Goal: Information Seeking & Learning: Learn about a topic

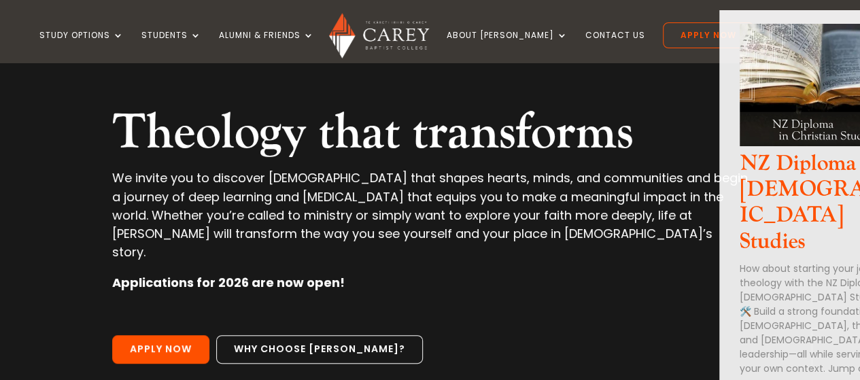
scroll to position [136, 0]
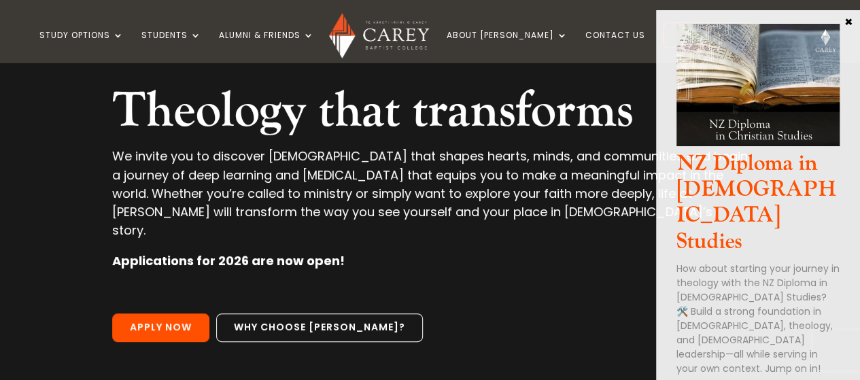
click at [849, 16] on button "×" at bounding box center [849, 21] width 14 height 12
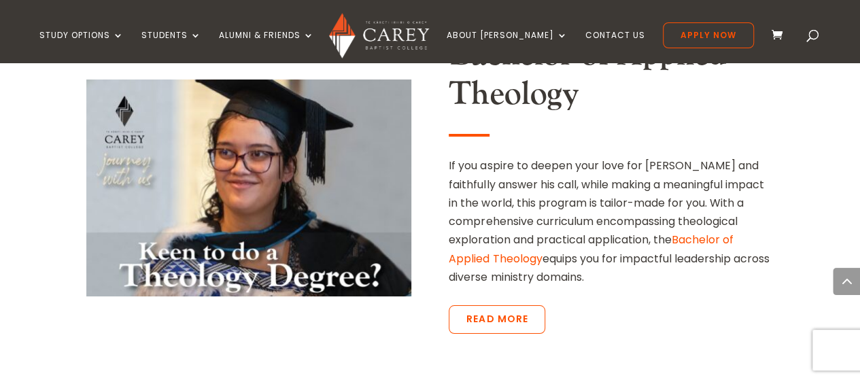
scroll to position [2447, 0]
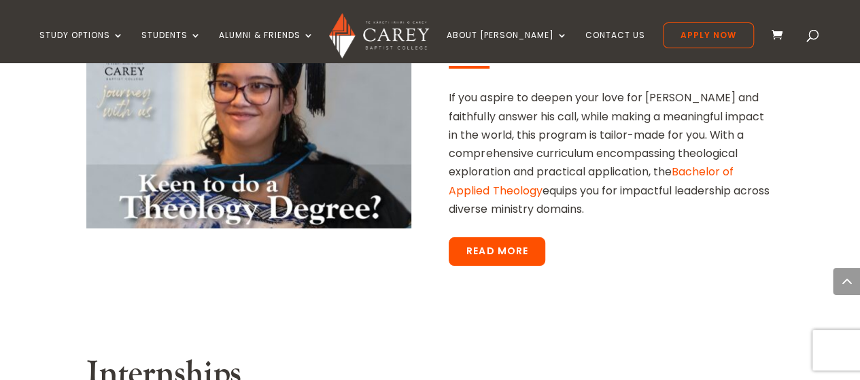
click at [500, 237] on link "Read More" at bounding box center [497, 251] width 97 height 29
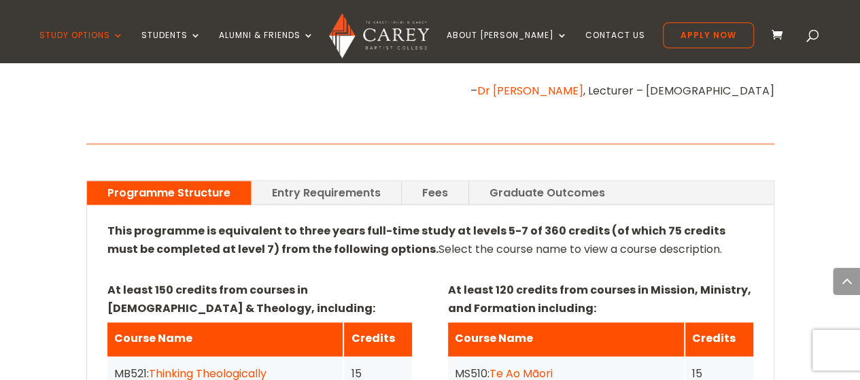
scroll to position [952, 0]
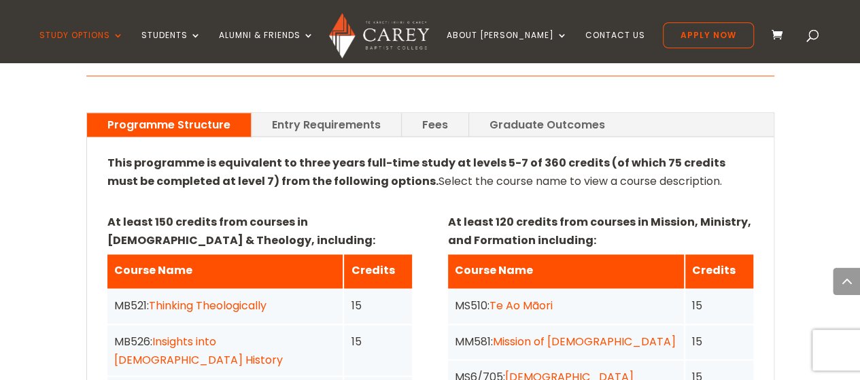
click at [334, 122] on link "Entry Requirements" at bounding box center [327, 125] width 150 height 24
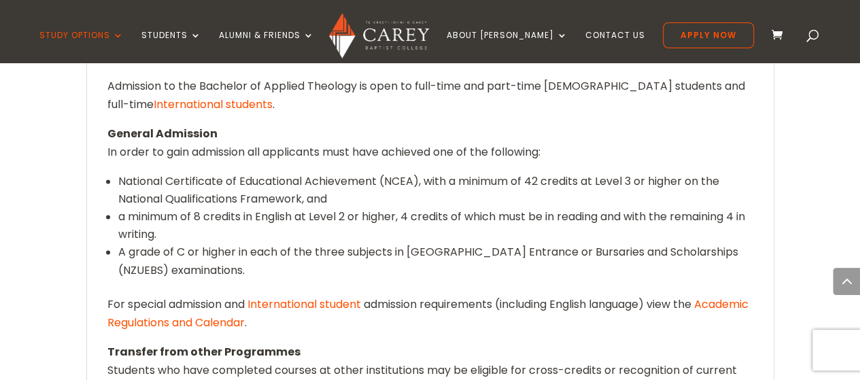
scroll to position [768, 0]
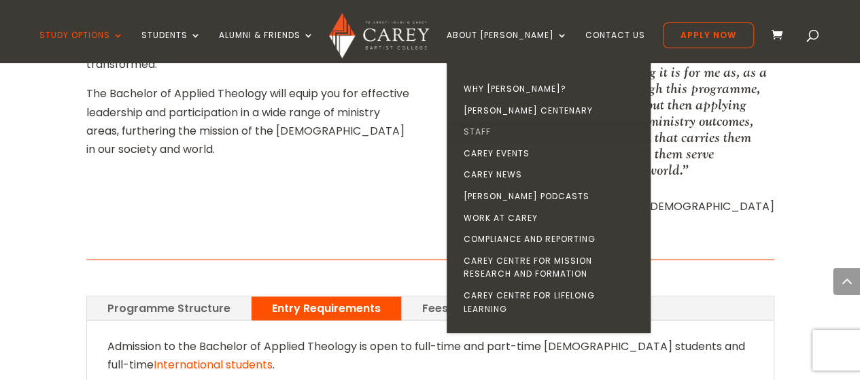
click at [502, 127] on link "Staff" at bounding box center [552, 132] width 204 height 22
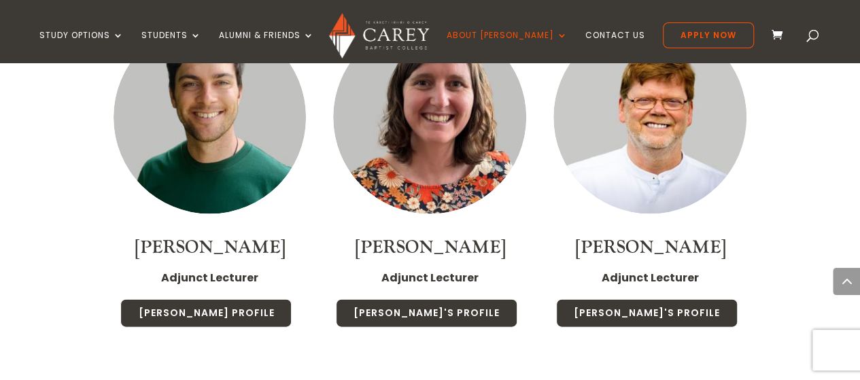
scroll to position [3978, 0]
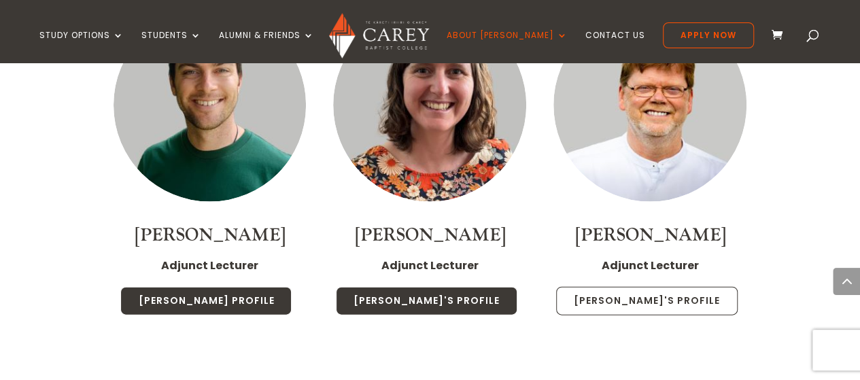
click at [659, 287] on link "Paul's Profile" at bounding box center [646, 301] width 181 height 29
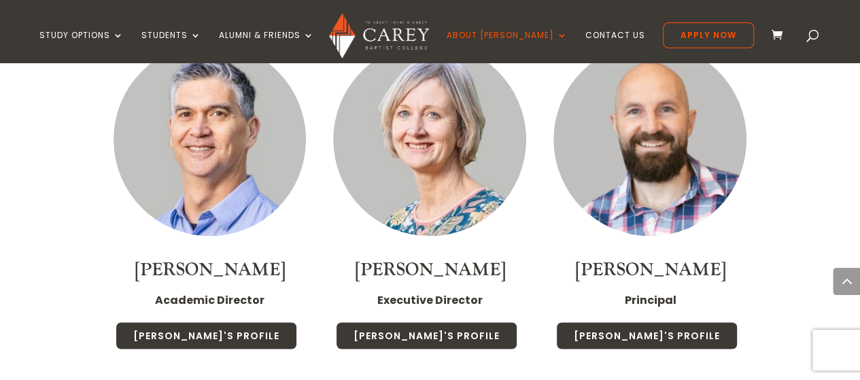
scroll to position [1055, 0]
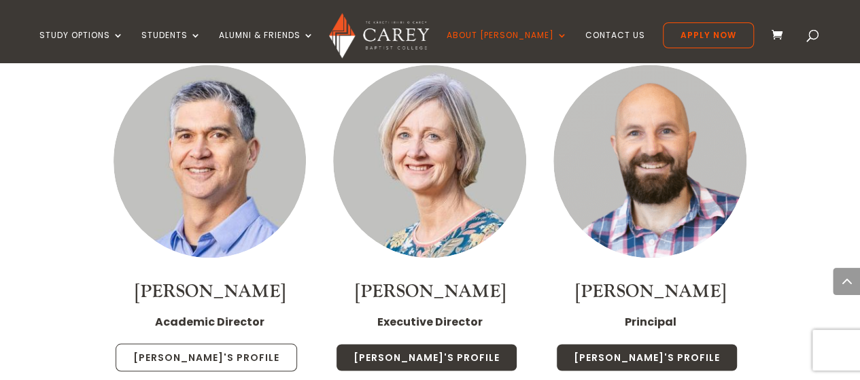
click at [213, 353] on link "[PERSON_NAME]'s Profile" at bounding box center [206, 357] width 181 height 29
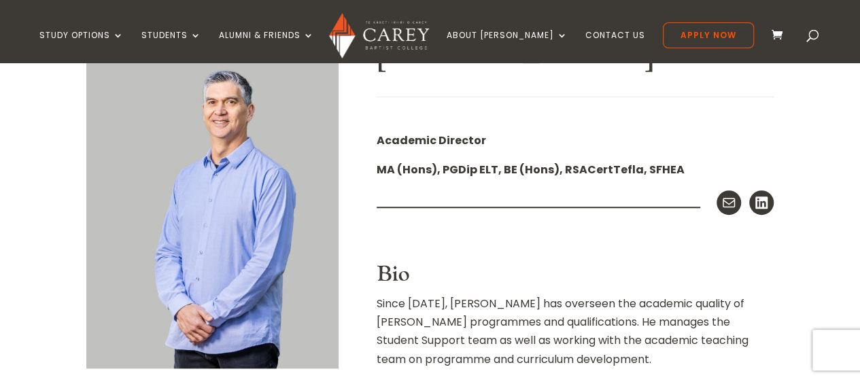
scroll to position [272, 0]
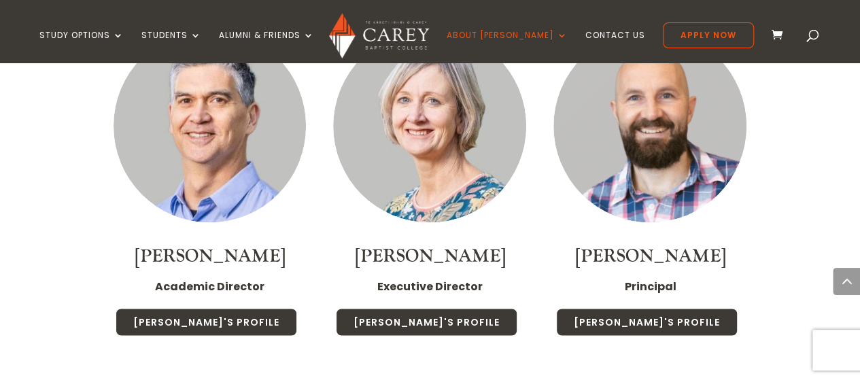
scroll to position [1234, 0]
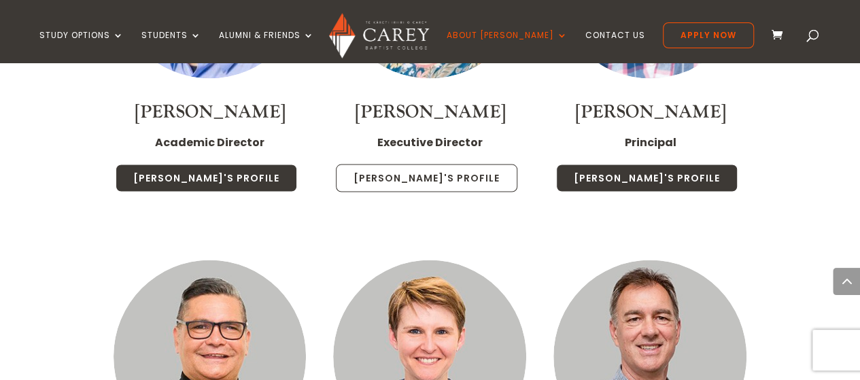
click at [432, 175] on link "Chris's Profile" at bounding box center [426, 178] width 181 height 29
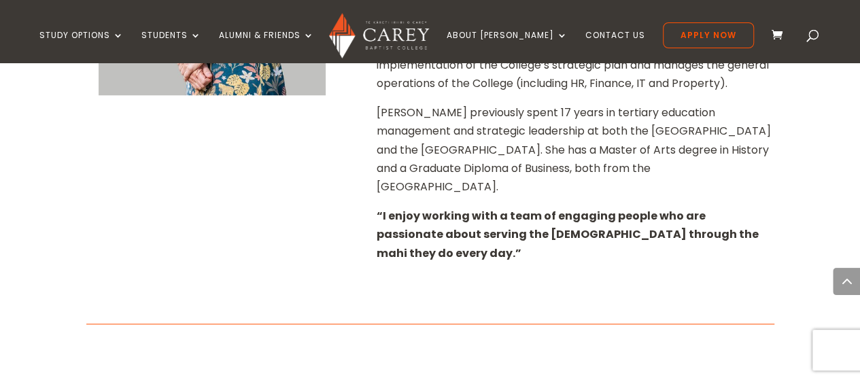
scroll to position [611, 0]
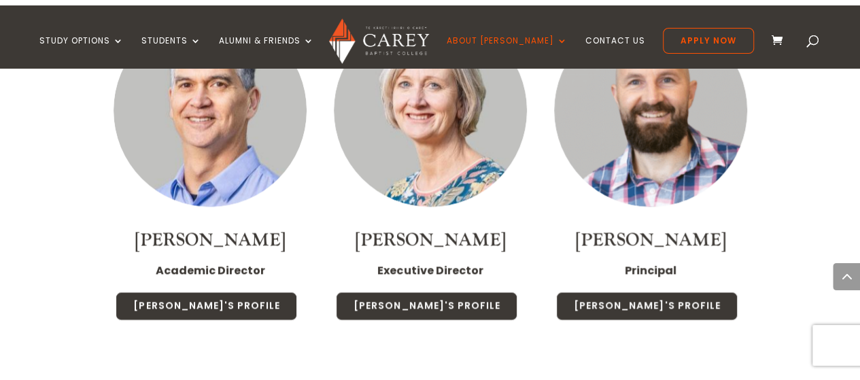
scroll to position [1234, 0]
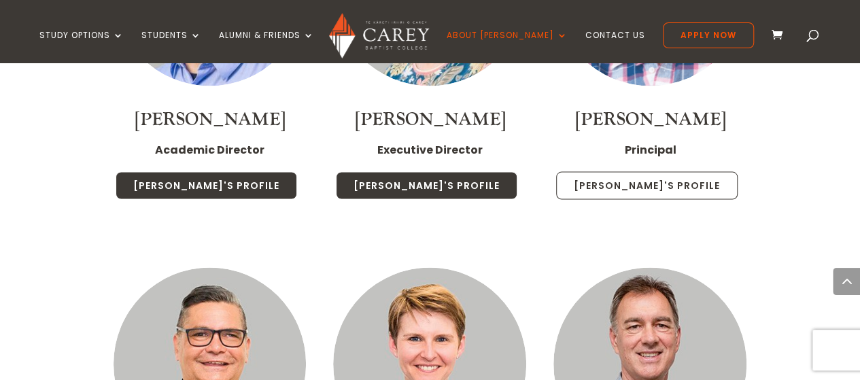
click at [647, 181] on link "Paul's Profile" at bounding box center [646, 185] width 181 height 29
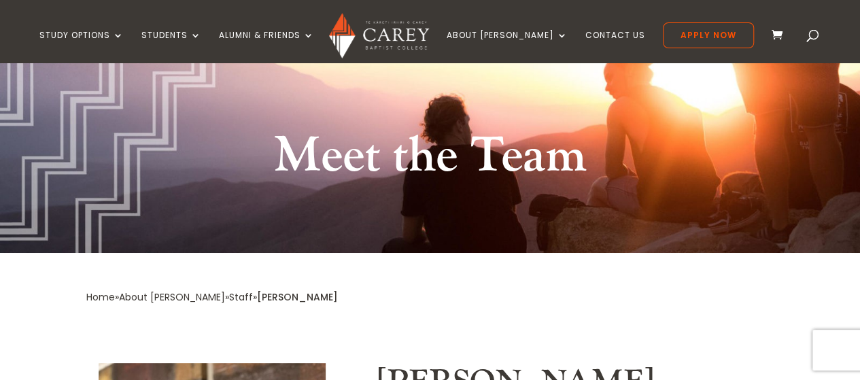
scroll to position [67, 0]
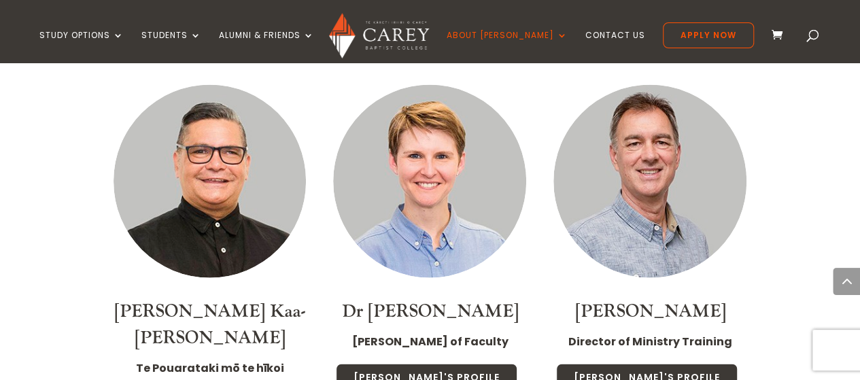
scroll to position [1496, 0]
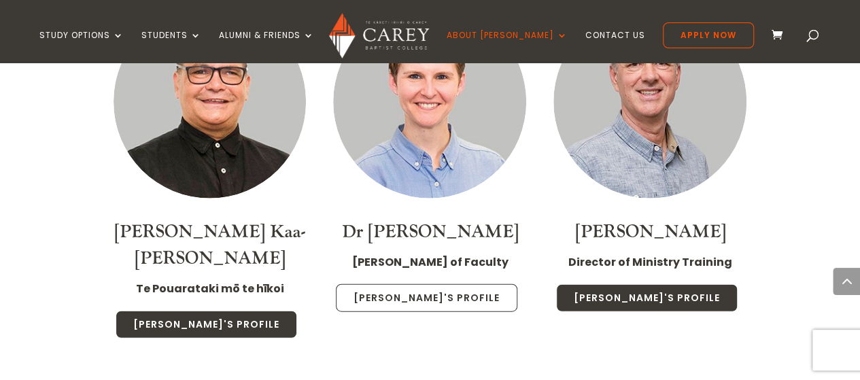
click at [430, 299] on link "Christa's Profile" at bounding box center [426, 298] width 181 height 29
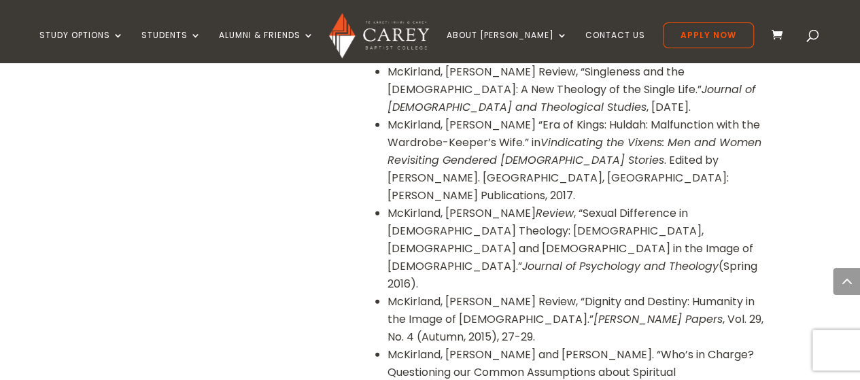
scroll to position [1835, 0]
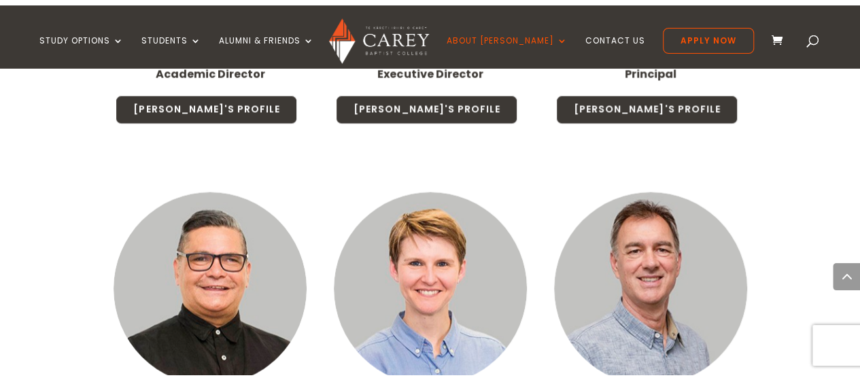
scroll to position [1463, 0]
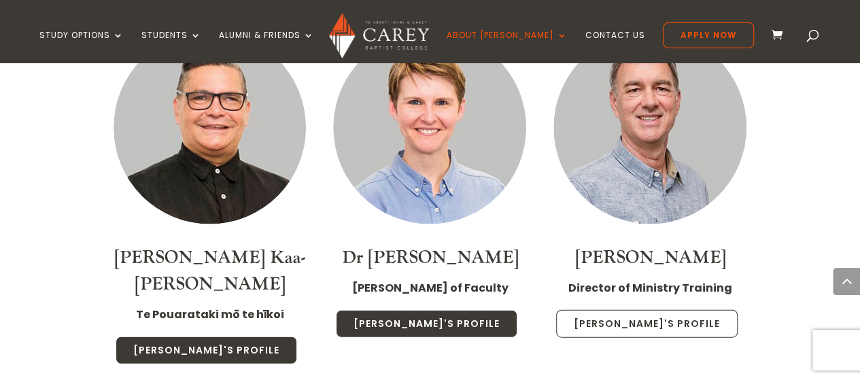
click at [673, 317] on link "[PERSON_NAME]'s Profile" at bounding box center [646, 324] width 181 height 29
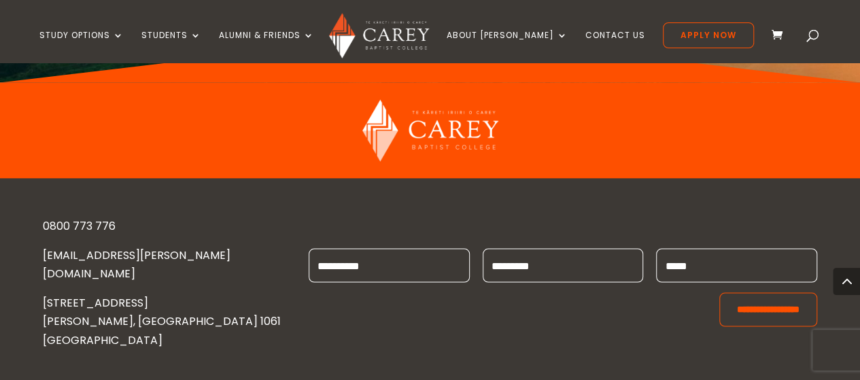
scroll to position [1282, 0]
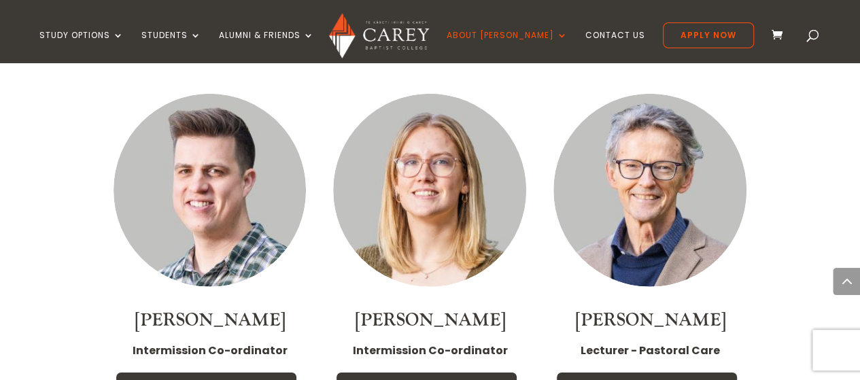
scroll to position [1944, 0]
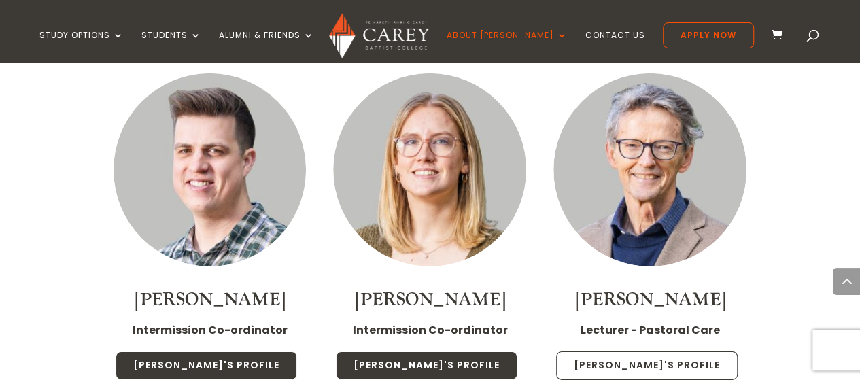
click at [650, 351] on link "[PERSON_NAME]'s Profile" at bounding box center [646, 365] width 181 height 29
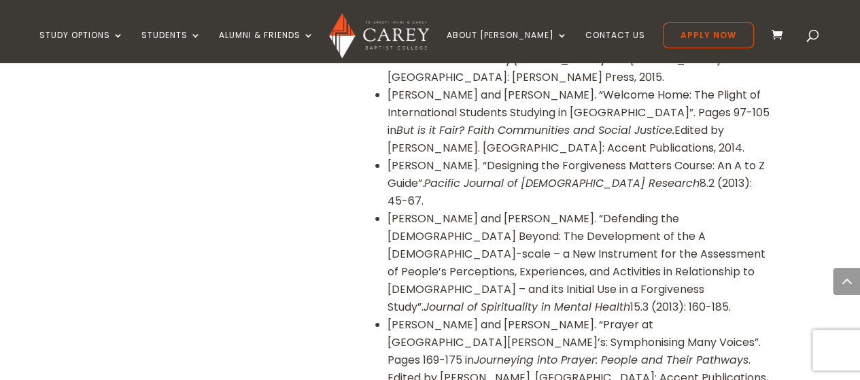
scroll to position [2514, 0]
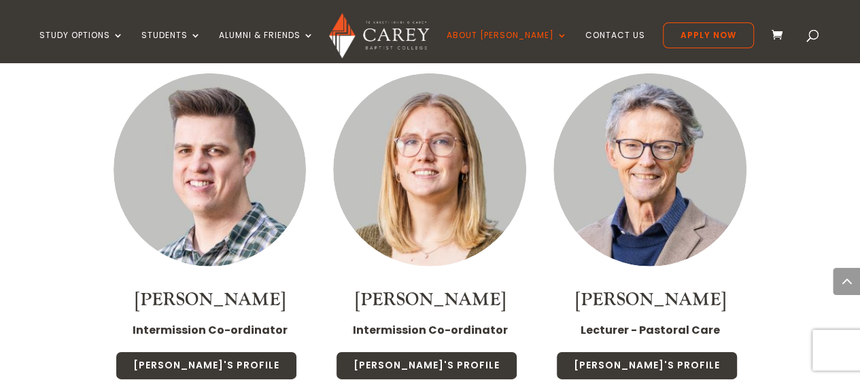
scroll to position [2012, 0]
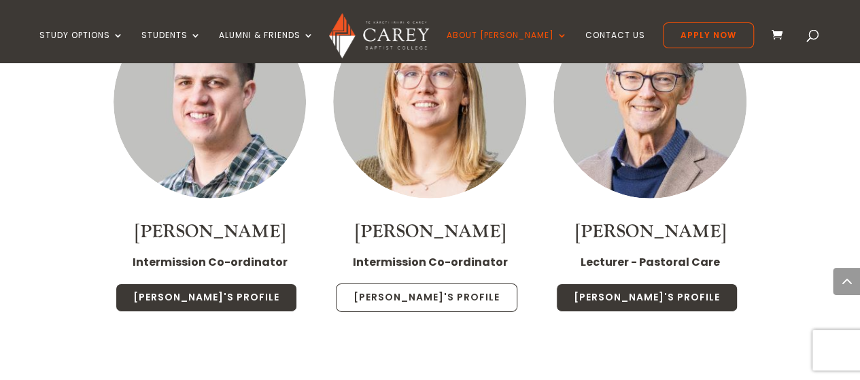
click at [465, 283] on link "[PERSON_NAME]'s Profile" at bounding box center [426, 297] width 181 height 29
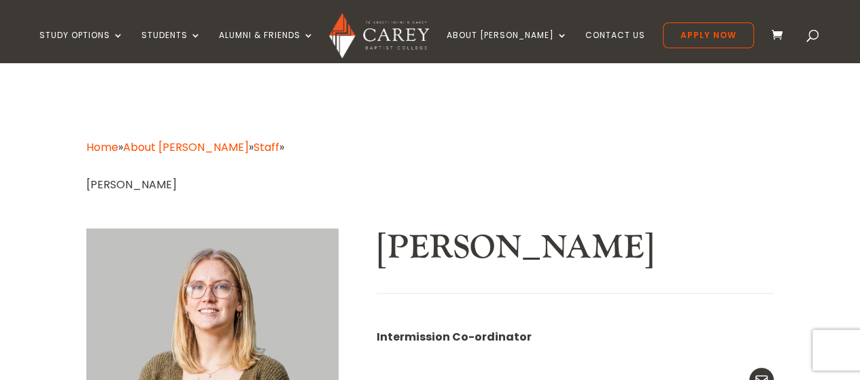
scroll to position [136, 0]
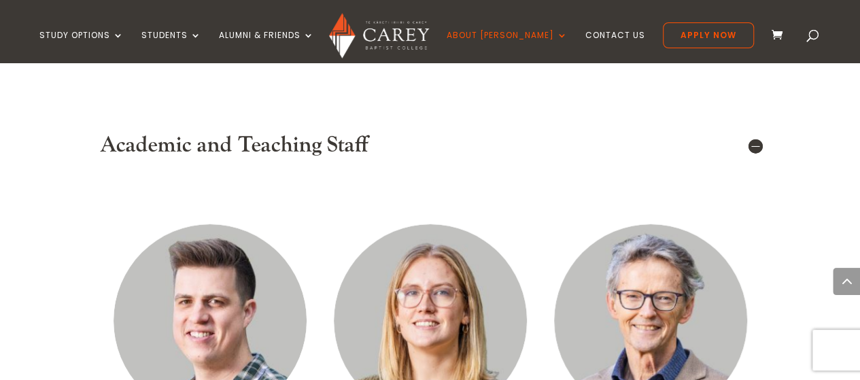
scroll to position [2012, 0]
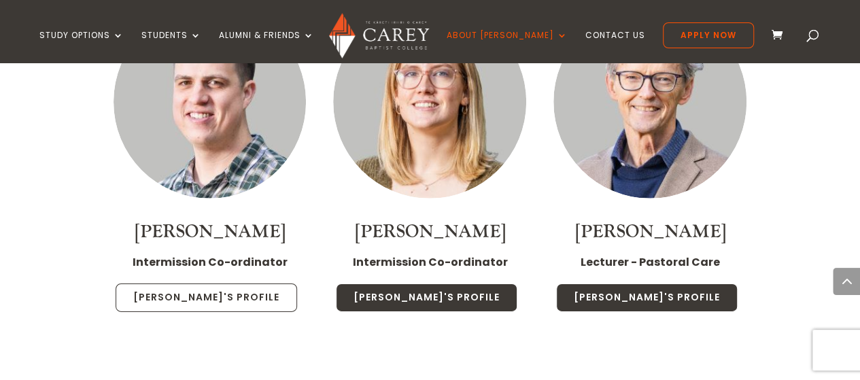
click at [221, 283] on link "[PERSON_NAME]'s Profile" at bounding box center [206, 297] width 181 height 29
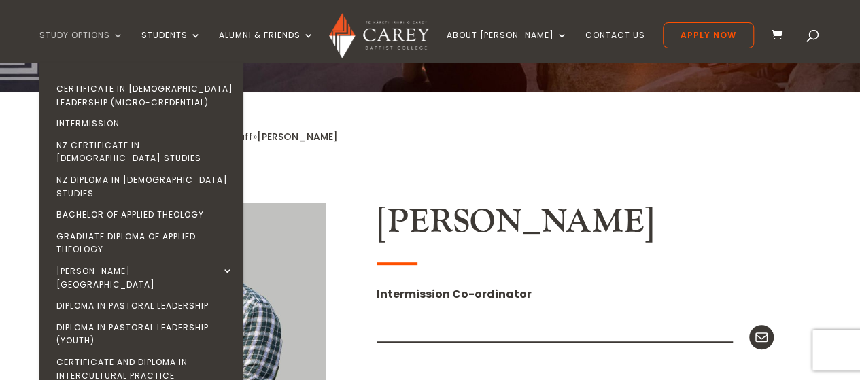
scroll to position [204, 0]
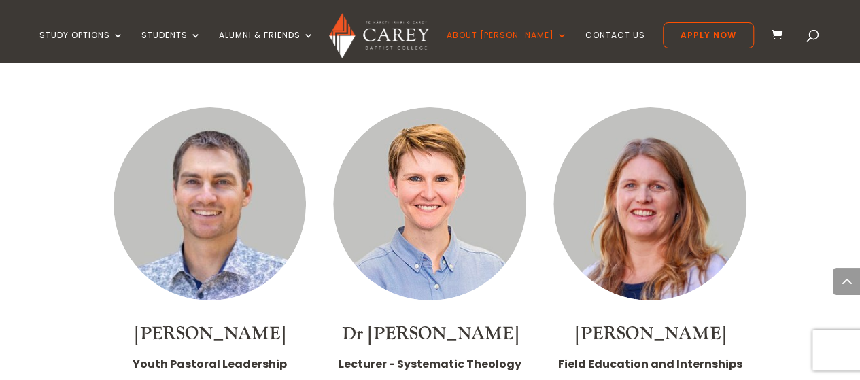
scroll to position [2352, 0]
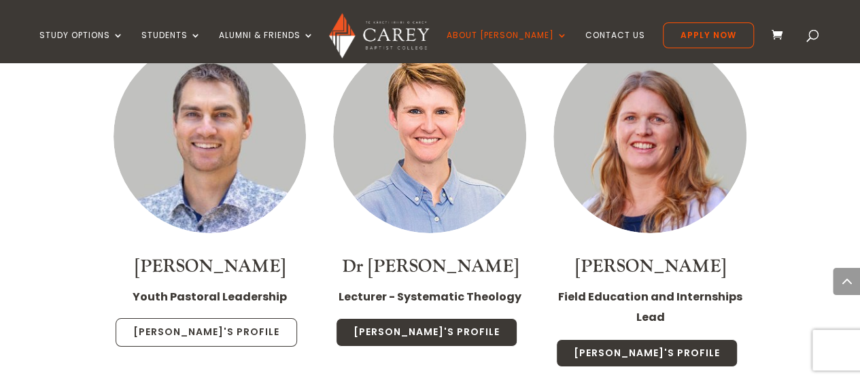
click at [204, 318] on link "Sam's Profile" at bounding box center [206, 332] width 181 height 29
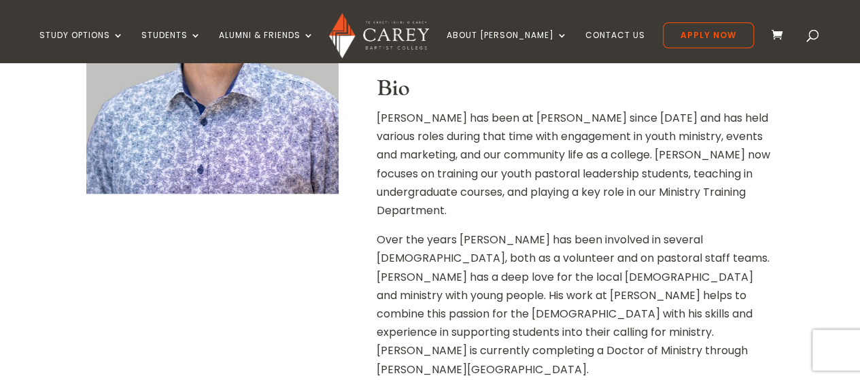
scroll to position [475, 0]
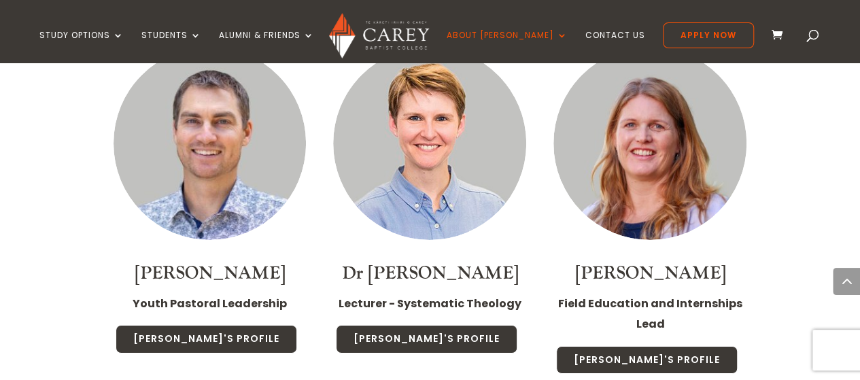
scroll to position [2406, 0]
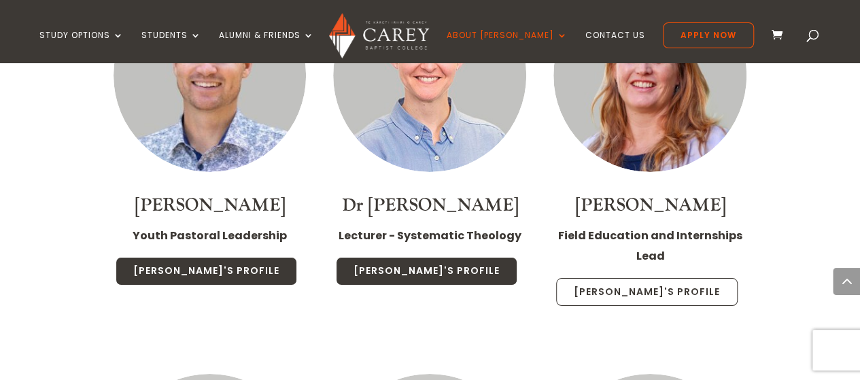
click at [653, 278] on link "[PERSON_NAME]'s Profile" at bounding box center [646, 292] width 181 height 29
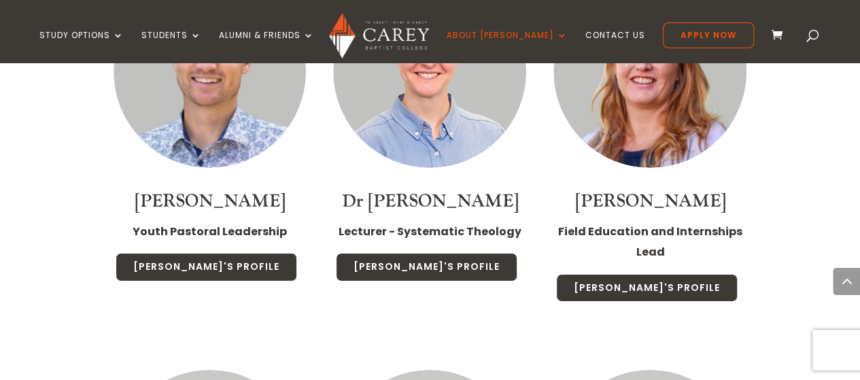
scroll to position [2453, 0]
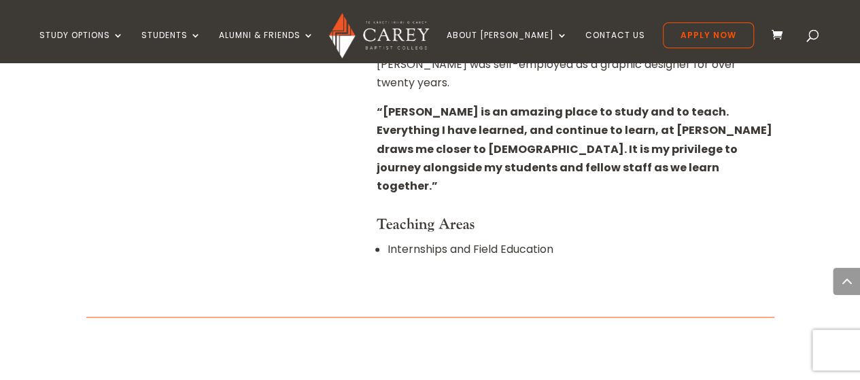
scroll to position [748, 0]
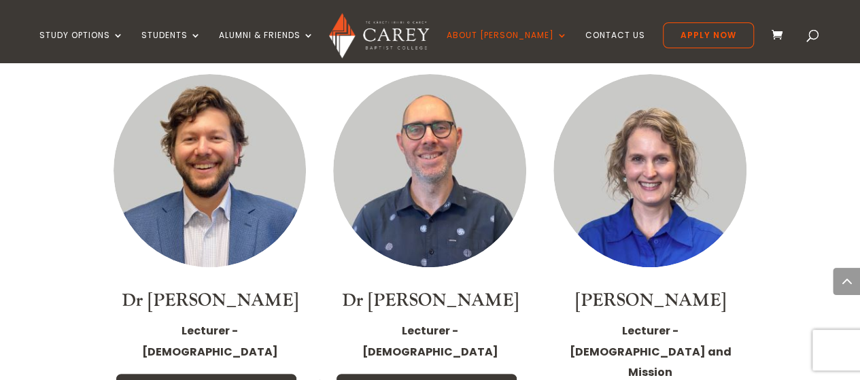
scroll to position [2746, 0]
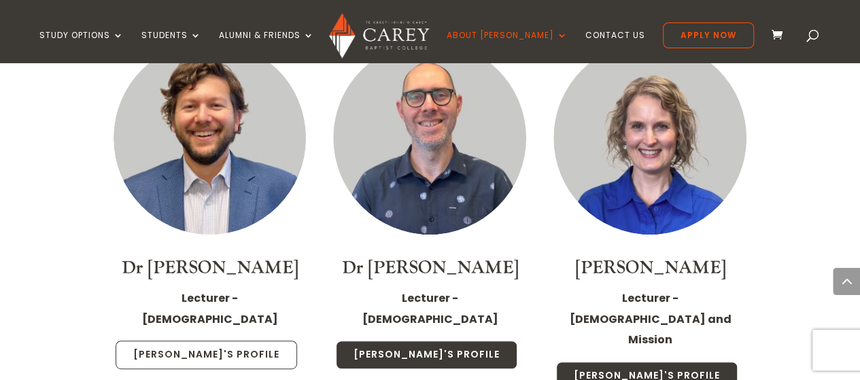
click at [222, 341] on link "Michael's Profile" at bounding box center [206, 355] width 181 height 29
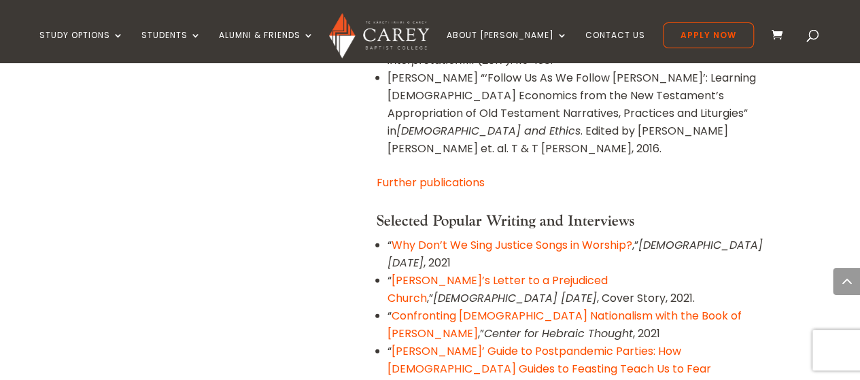
scroll to position [1903, 0]
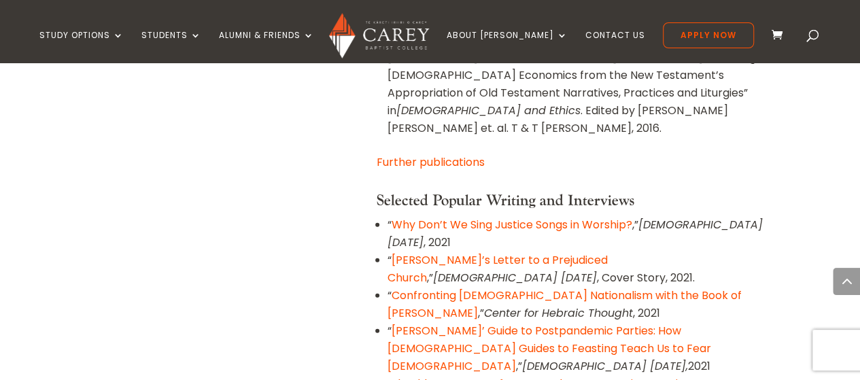
click at [566, 217] on link "Why Don’t We Sing Justice Songs in Worship?" at bounding box center [512, 225] width 241 height 16
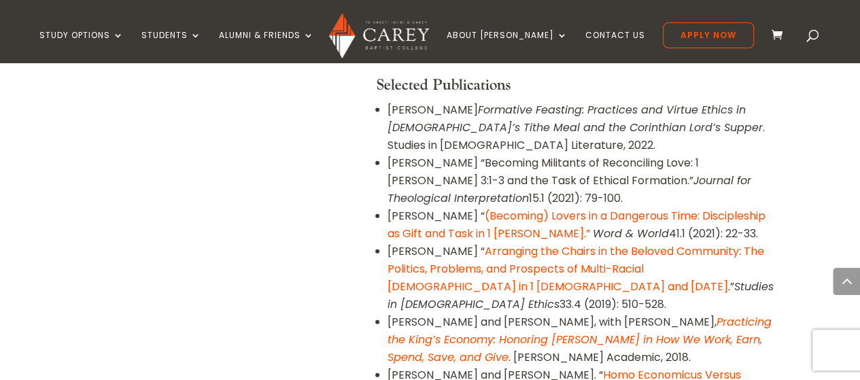
scroll to position [1360, 0]
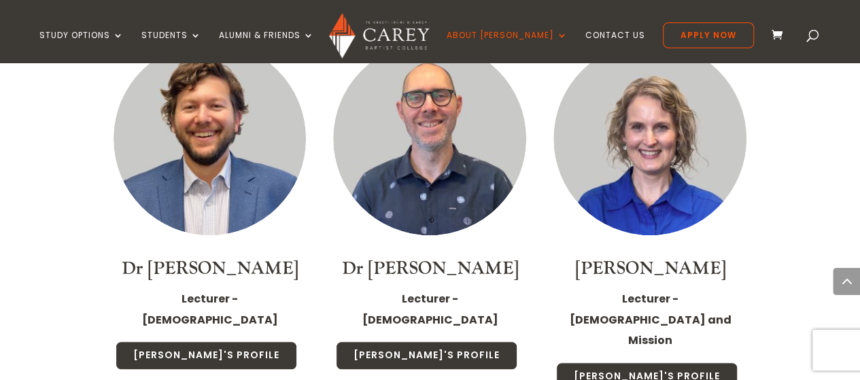
scroll to position [2813, 0]
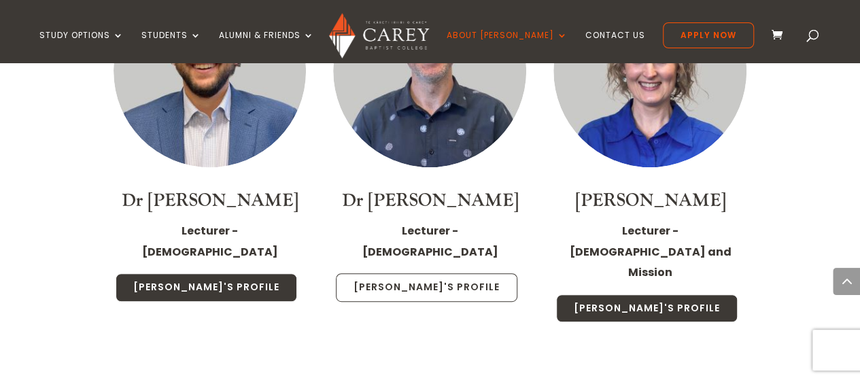
click at [424, 273] on link "Jonathan's Profile" at bounding box center [426, 287] width 181 height 29
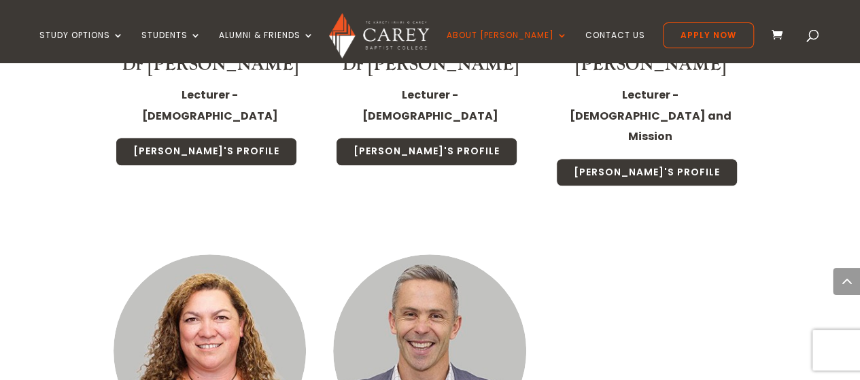
scroll to position [3017, 0]
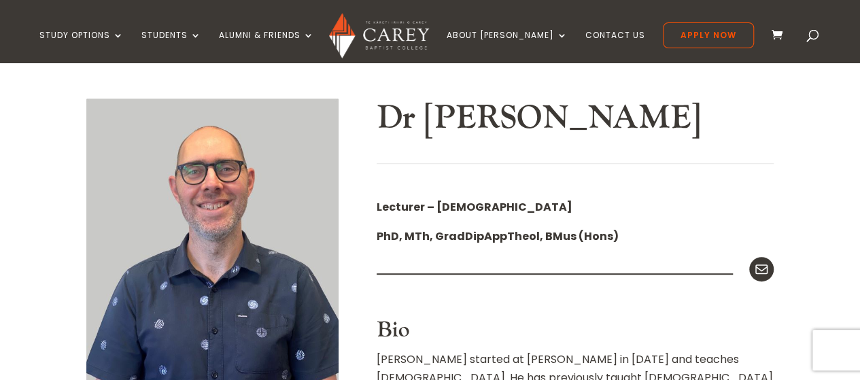
scroll to position [272, 0]
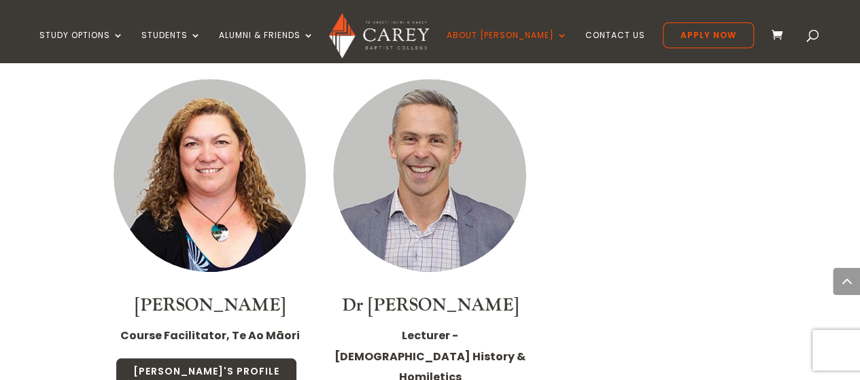
scroll to position [3153, 0]
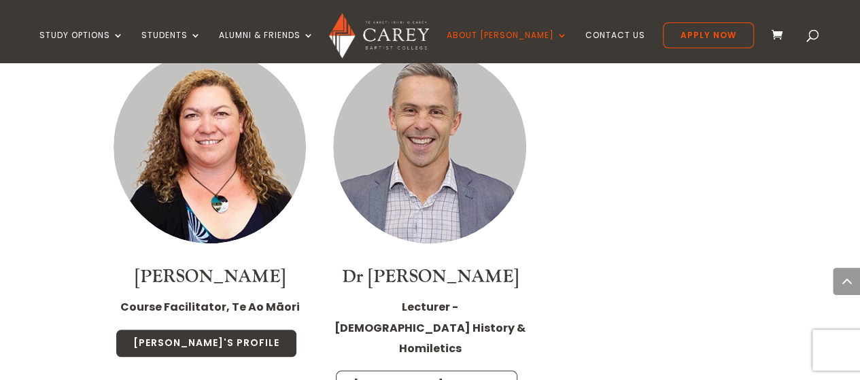
click at [448, 369] on link "John's Profile" at bounding box center [426, 384] width 181 height 29
